Goal: Task Accomplishment & Management: Use online tool/utility

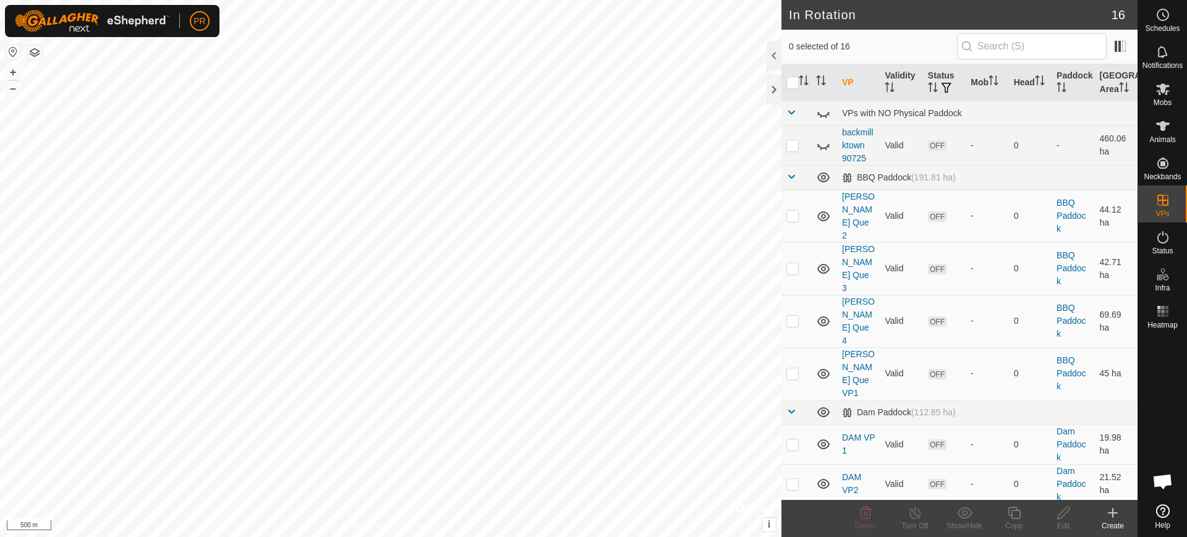
click at [1162, 510] on icon at bounding box center [1163, 512] width 14 height 14
click at [1164, 514] on icon at bounding box center [1163, 512] width 14 height 14
click at [1162, 513] on icon at bounding box center [1163, 512] width 14 height 14
click at [1161, 511] on icon at bounding box center [1163, 512] width 14 height 14
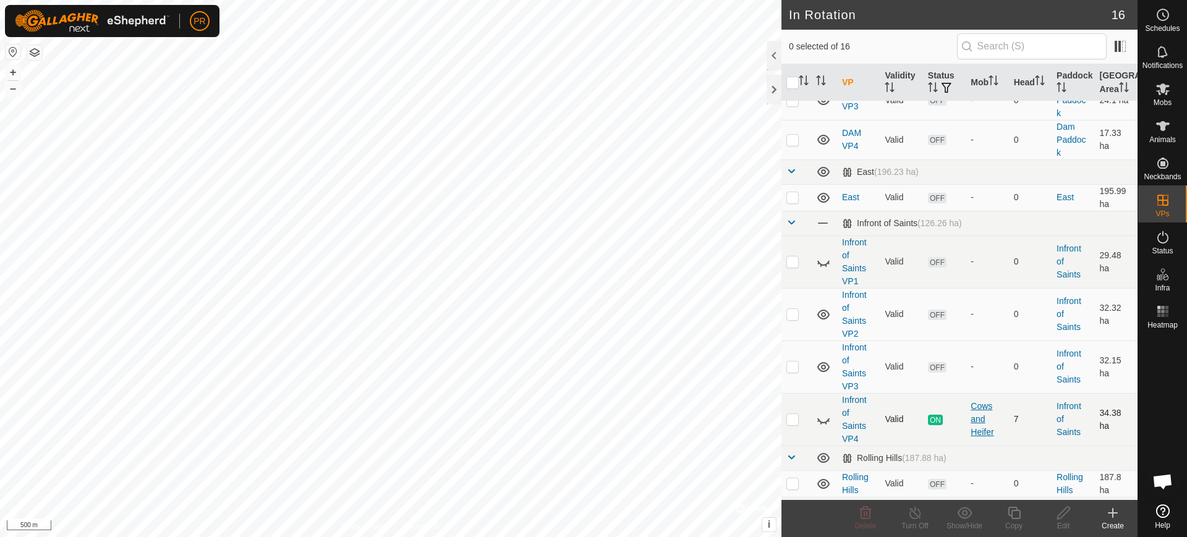
scroll to position [446, 0]
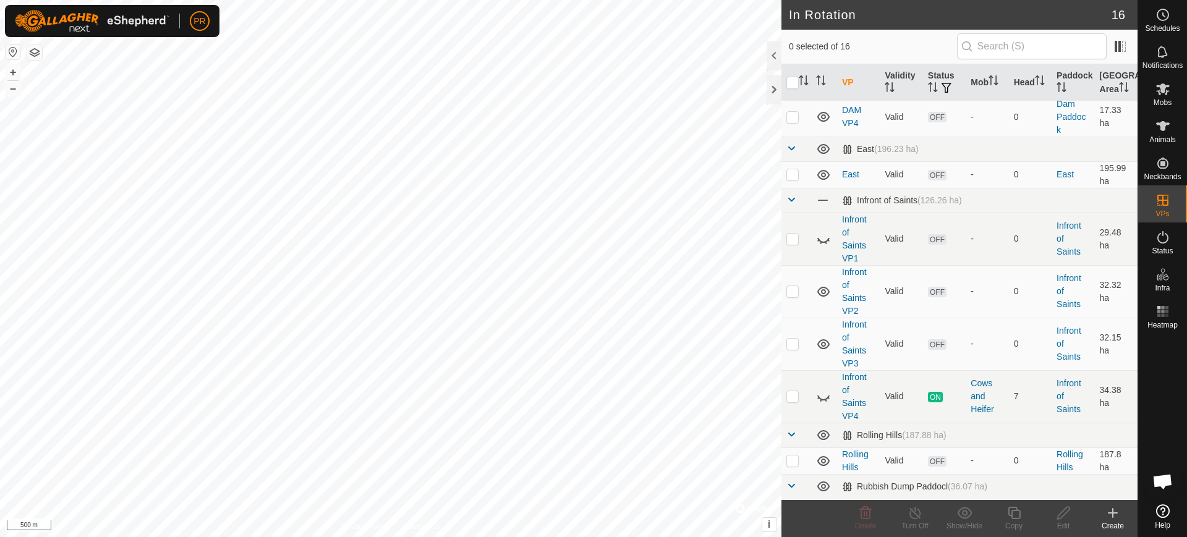
click at [1164, 511] on icon at bounding box center [1163, 512] width 14 height 14
click at [1162, 88] on icon at bounding box center [1163, 89] width 14 height 12
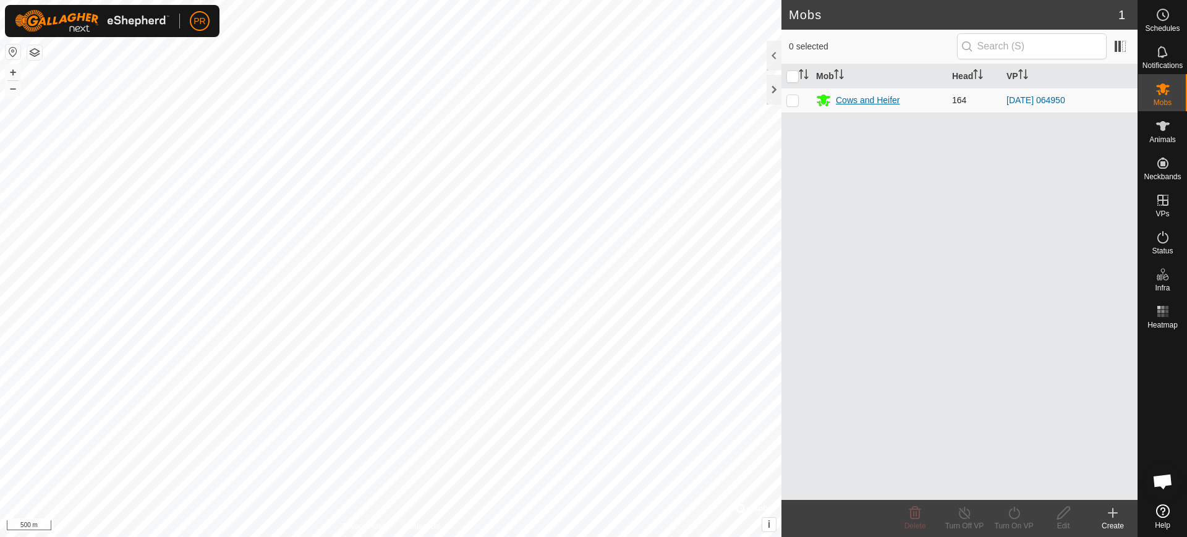
click at [871, 101] on div "Cows and Heifer" at bounding box center [868, 100] width 64 height 13
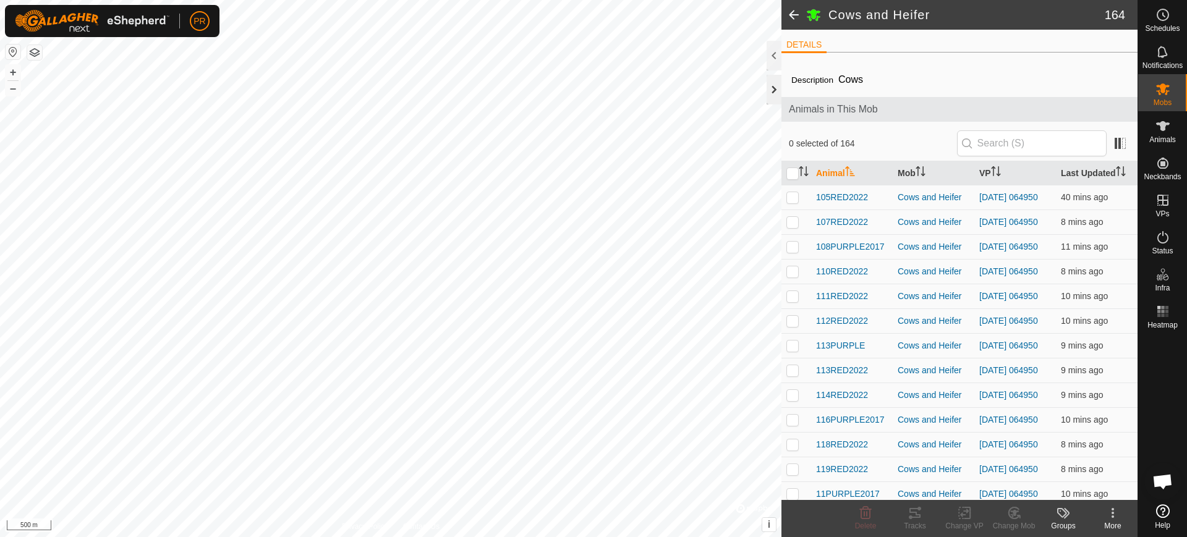
click at [774, 84] on div at bounding box center [774, 90] width 15 height 30
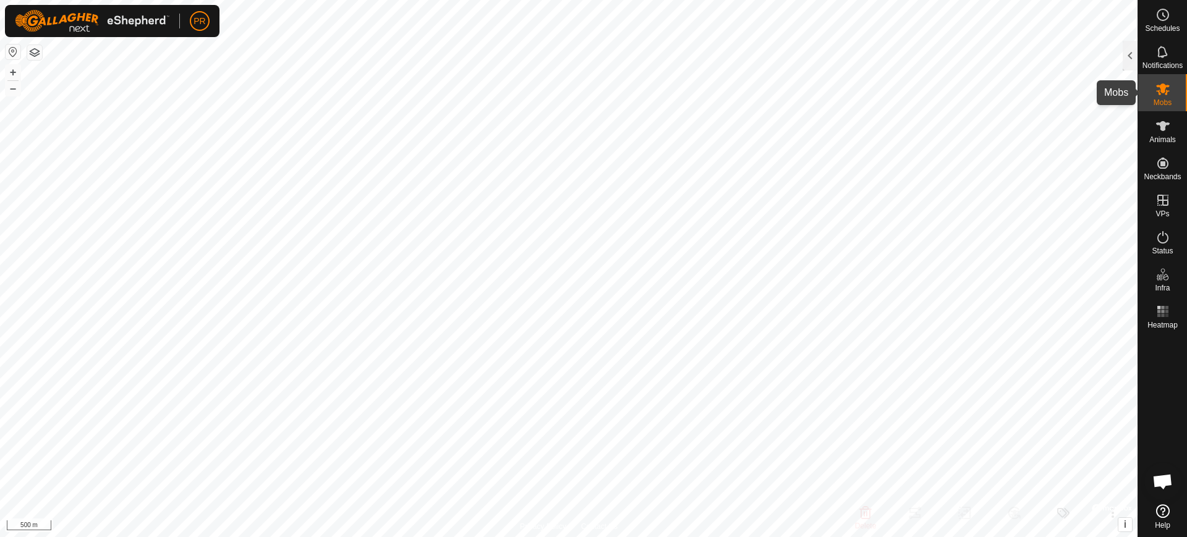
click at [1161, 82] on icon at bounding box center [1163, 89] width 15 height 15
click at [1166, 90] on icon at bounding box center [1163, 89] width 15 height 15
click at [1127, 53] on div at bounding box center [1130, 56] width 15 height 30
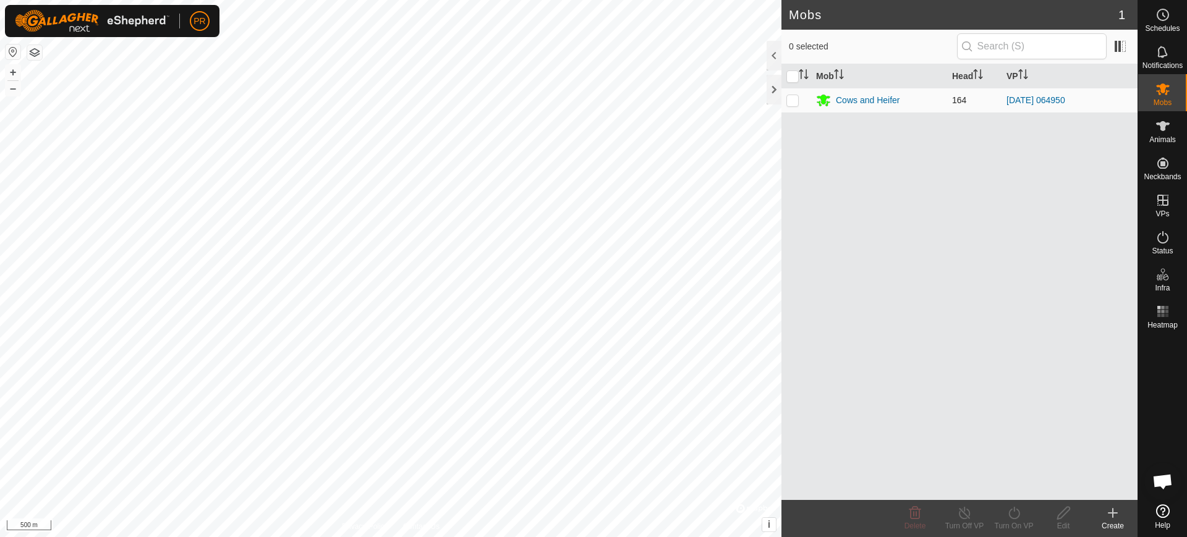
click at [791, 100] on p-checkbox at bounding box center [792, 100] width 12 height 10
checkbox input "true"
click at [1013, 514] on icon at bounding box center [1014, 513] width 15 height 15
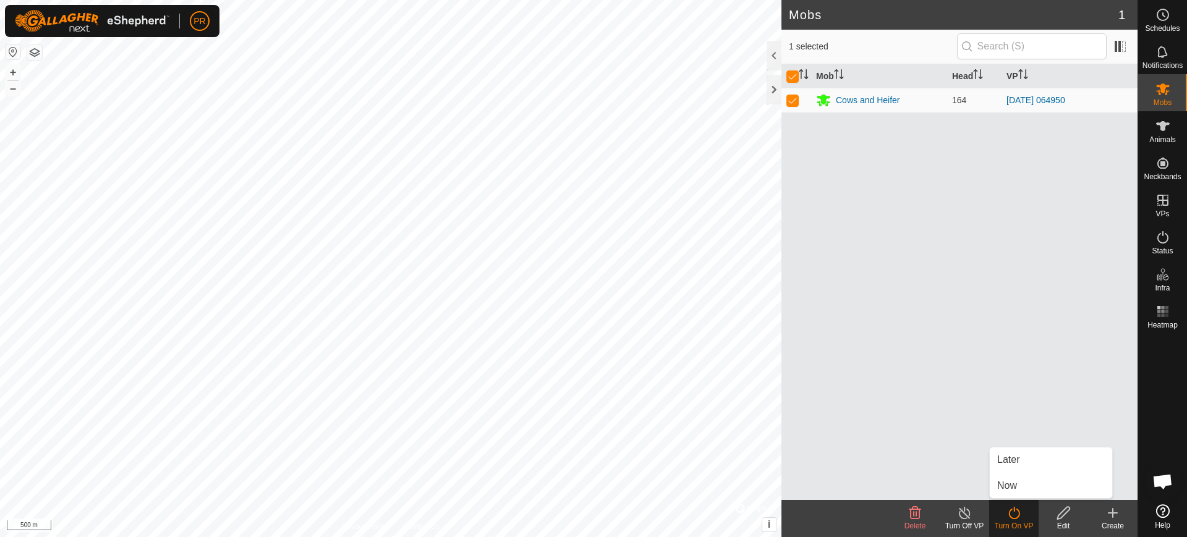
click at [858, 442] on div "Mob Head VP Cows and Heifer 164 [DATE] 064950" at bounding box center [960, 282] width 356 height 436
click at [789, 96] on p-checkbox at bounding box center [792, 100] width 12 height 10
checkbox input "false"
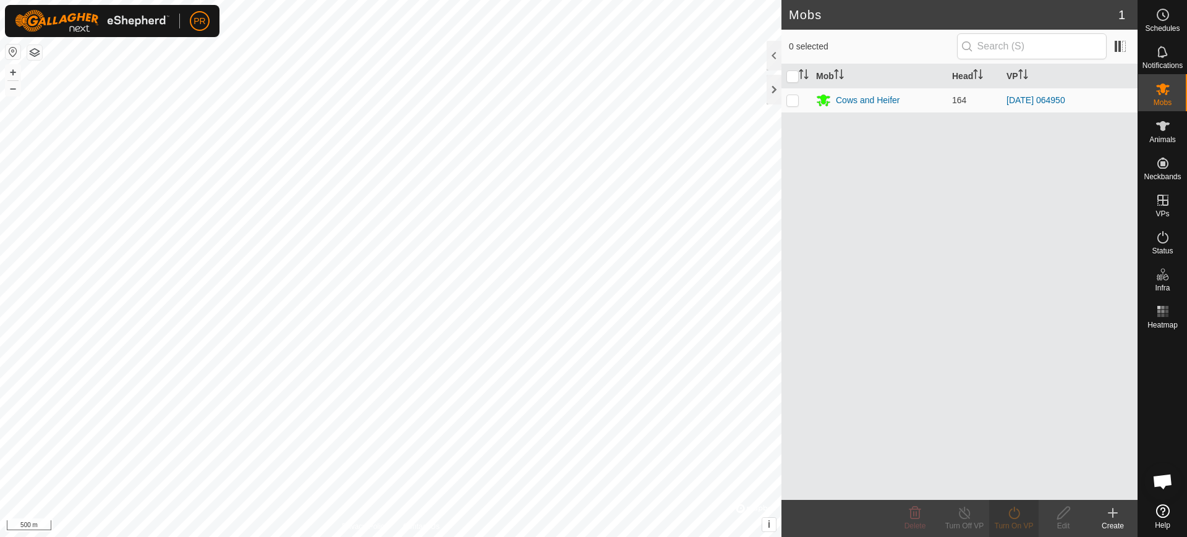
click at [1165, 481] on span "Open chat" at bounding box center [1163, 482] width 20 height 17
